Goal: Task Accomplishment & Management: Manage account settings

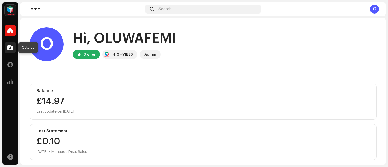
click at [7, 48] on div at bounding box center [10, 47] width 11 height 11
click at [9, 48] on span at bounding box center [10, 47] width 6 height 5
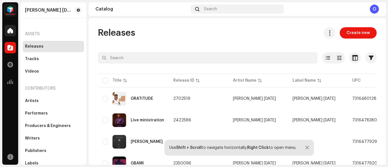
click at [9, 30] on span at bounding box center [10, 30] width 6 height 5
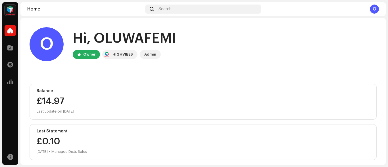
drag, startPoint x: 386, startPoint y: 42, endPoint x: 386, endPoint y: 47, distance: 5.4
click at [386, 47] on div "[PERSON_NAME] [DATE] Home Catalog Transactions Analytics Resources [PERSON_NAME…" at bounding box center [194, 83] width 388 height 167
click at [8, 79] on span at bounding box center [10, 81] width 6 height 5
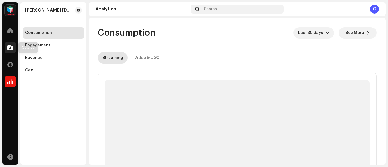
click at [9, 47] on span at bounding box center [10, 47] width 6 height 5
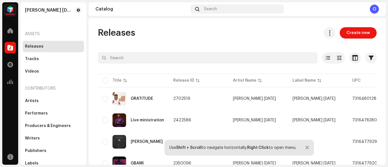
click at [12, 7] on img at bounding box center [10, 10] width 11 height 11
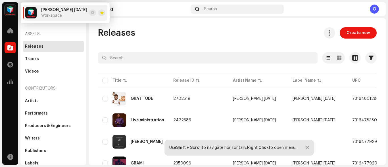
click at [55, 18] on div "[PERSON_NAME] [DATE] Workspace" at bounding box center [56, 12] width 62 height 11
click at [96, 15] on button at bounding box center [92, 12] width 7 height 7
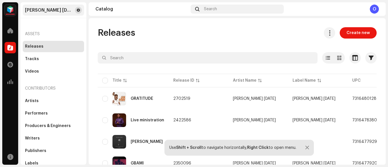
click at [77, 10] on span at bounding box center [78, 10] width 3 height 5
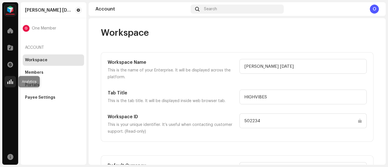
click at [10, 80] on span at bounding box center [10, 81] width 6 height 5
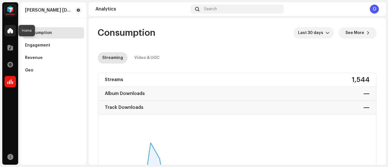
click at [10, 27] on div at bounding box center [10, 30] width 11 height 11
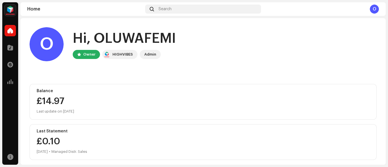
click at [148, 54] on div "Admin" at bounding box center [150, 54] width 12 height 7
click at [373, 6] on div "O" at bounding box center [374, 9] width 9 height 9
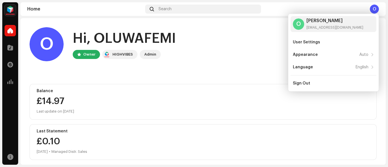
click at [245, 104] on div "£14.97" at bounding box center [203, 101] width 333 height 9
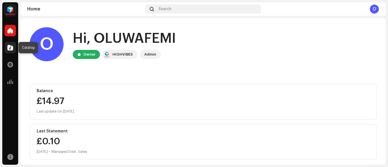
click at [9, 47] on span at bounding box center [10, 47] width 6 height 5
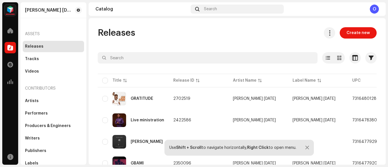
click at [61, 91] on div "Contributors" at bounding box center [53, 89] width 61 height 14
click at [61, 77] on div "Assets Releases Tracks Videos Contributors Artists Performers Producers & Engin…" at bounding box center [53, 98] width 61 height 142
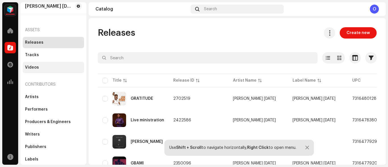
scroll to position [4, 0]
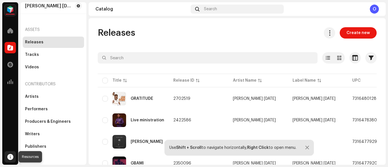
click at [9, 155] on span at bounding box center [10, 157] width 6 height 5
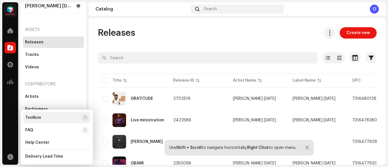
click at [40, 112] on div "Toolbox" at bounding box center [57, 117] width 68 height 11
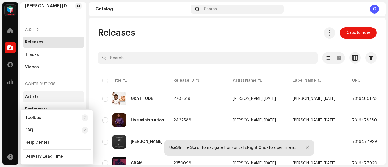
click at [39, 93] on div "Artists" at bounding box center [53, 96] width 61 height 11
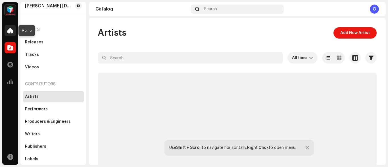
click at [8, 32] on span at bounding box center [10, 30] width 6 height 5
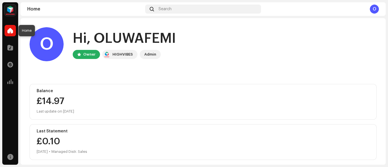
click at [10, 30] on span at bounding box center [10, 30] width 6 height 5
click at [9, 48] on span at bounding box center [10, 47] width 6 height 5
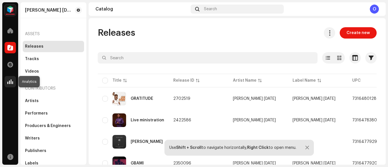
click at [13, 78] on div at bounding box center [10, 81] width 11 height 11
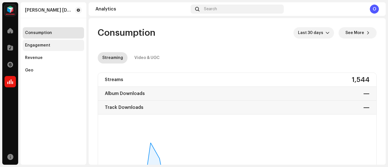
click at [28, 49] on div "Engagement" at bounding box center [53, 45] width 61 height 11
drag, startPoint x: 31, startPoint y: 47, endPoint x: 72, endPoint y: 47, distance: 40.9
click at [72, 47] on div "Engagement" at bounding box center [53, 45] width 57 height 5
click at [62, 47] on div "Engagement" at bounding box center [53, 45] width 57 height 5
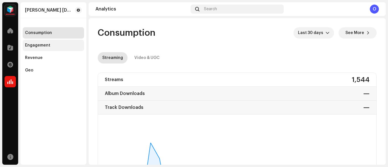
click at [62, 47] on div "Engagement" at bounding box center [53, 45] width 57 height 5
click at [48, 45] on div "Engagement" at bounding box center [37, 45] width 25 height 5
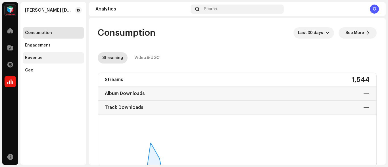
click at [29, 59] on div "Revenue" at bounding box center [34, 58] width 18 height 5
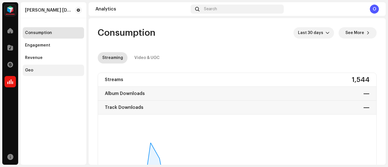
click at [29, 66] on div "Geo" at bounding box center [53, 70] width 61 height 11
click at [44, 33] on div "Consumption" at bounding box center [38, 33] width 27 height 5
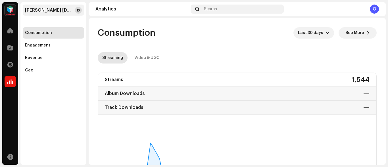
click at [76, 11] on button at bounding box center [78, 10] width 7 height 7
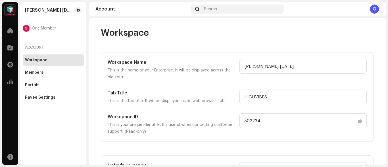
click at [61, 24] on div "G One Member" at bounding box center [53, 28] width 61 height 16
click at [78, 9] on span at bounding box center [78, 10] width 3 height 5
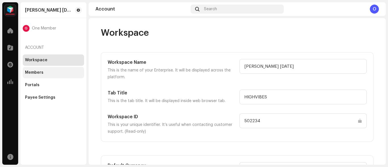
click at [33, 68] on div "Members" at bounding box center [53, 72] width 61 height 11
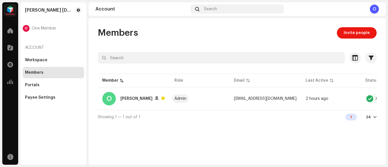
click at [373, 119] on div at bounding box center [374, 117] width 3 height 5
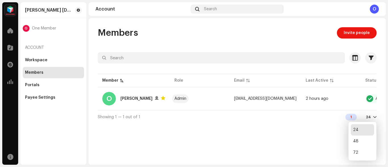
click at [313, 151] on div "Members Invite people Selected 0 Select all 1 Options Filters Status Active Sus…" at bounding box center [237, 91] width 297 height 147
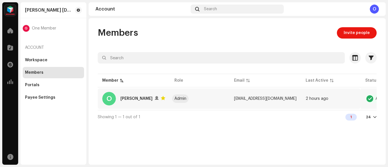
click at [375, 89] on td "Active" at bounding box center [391, 99] width 60 height 20
click at [42, 83] on div "Portals" at bounding box center [53, 84] width 61 height 11
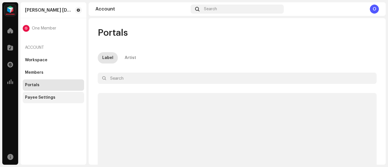
click at [36, 97] on div "Payee Settings" at bounding box center [40, 97] width 30 height 5
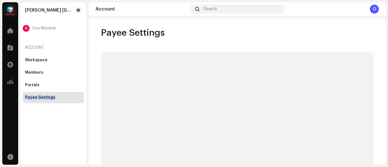
click at [36, 97] on div "Payee Settings" at bounding box center [40, 97] width 30 height 5
click at [42, 87] on div "Portals" at bounding box center [53, 85] width 57 height 5
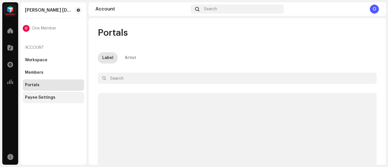
click at [36, 100] on div "Payee Settings" at bounding box center [53, 97] width 61 height 11
